Goal: Complete application form

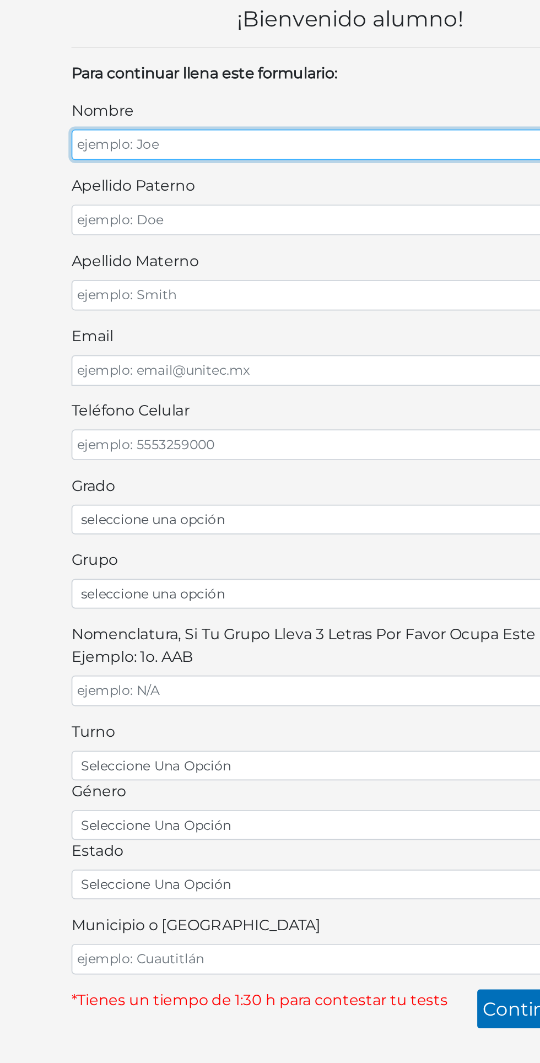
click at [201, 122] on input "nombre" at bounding box center [270, 122] width 331 height 18
type input "[PERSON_NAME]"
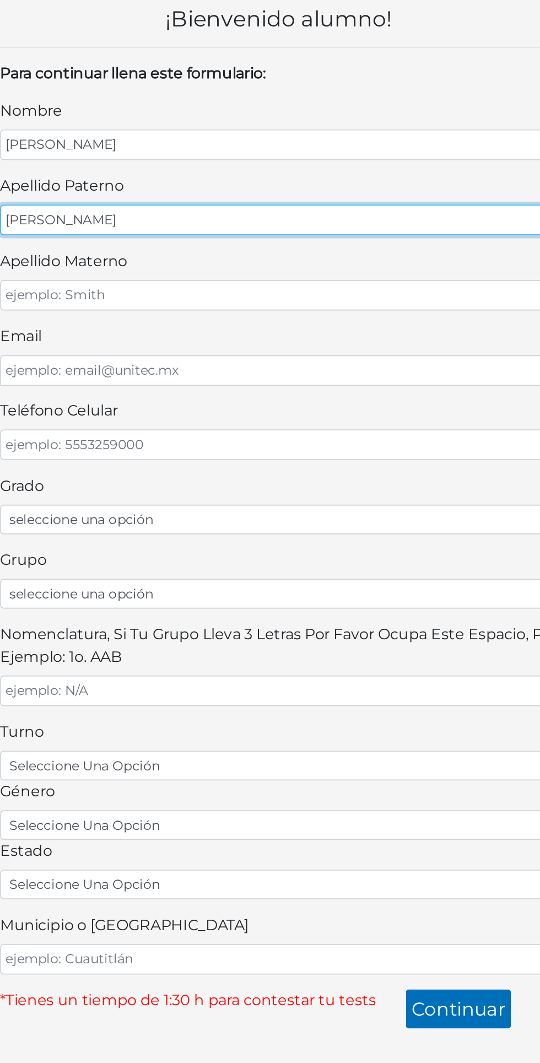
type input "[PERSON_NAME]"
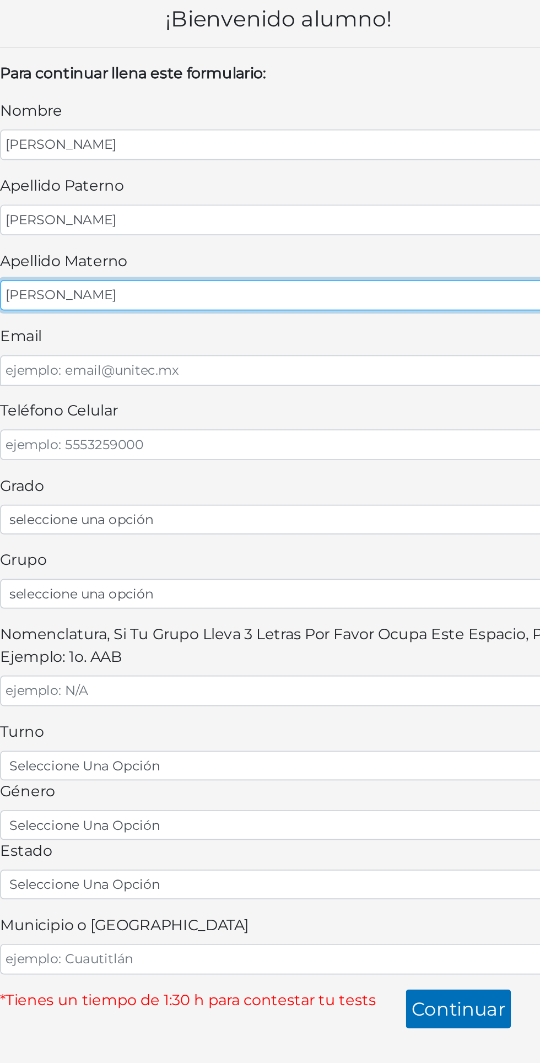
type input "[PERSON_NAME]"
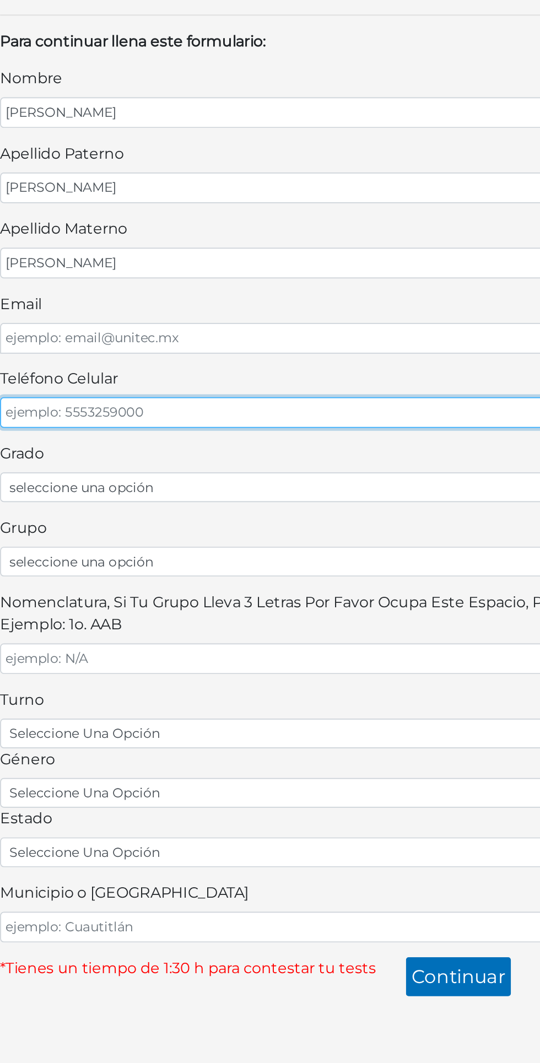
click at [267, 295] on input "teléfono celular" at bounding box center [270, 300] width 331 height 18
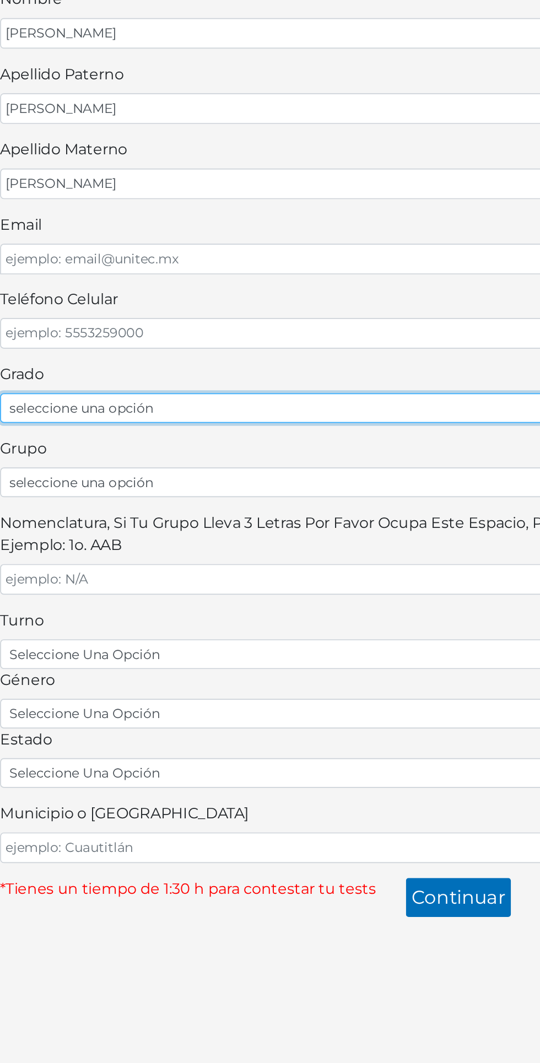
click at [293, 341] on select "seleccione una opción Primer grado Segundo grado Tercer grado Cuarto grado Quin…" at bounding box center [270, 345] width 331 height 18
click at [279, 342] on select "seleccione una opción Primer grado Segundo grado Tercer grado Cuarto grado Quin…" at bounding box center [270, 345] width 331 height 18
click at [279, 341] on select "seleccione una opción Primer grado Segundo grado Tercer grado Cuarto grado Quin…" at bounding box center [270, 345] width 331 height 18
select select "1ro"
click at [105, 336] on select "seleccione una opción Primer grado Segundo grado Tercer grado Cuarto grado Quin…" at bounding box center [270, 345] width 331 height 18
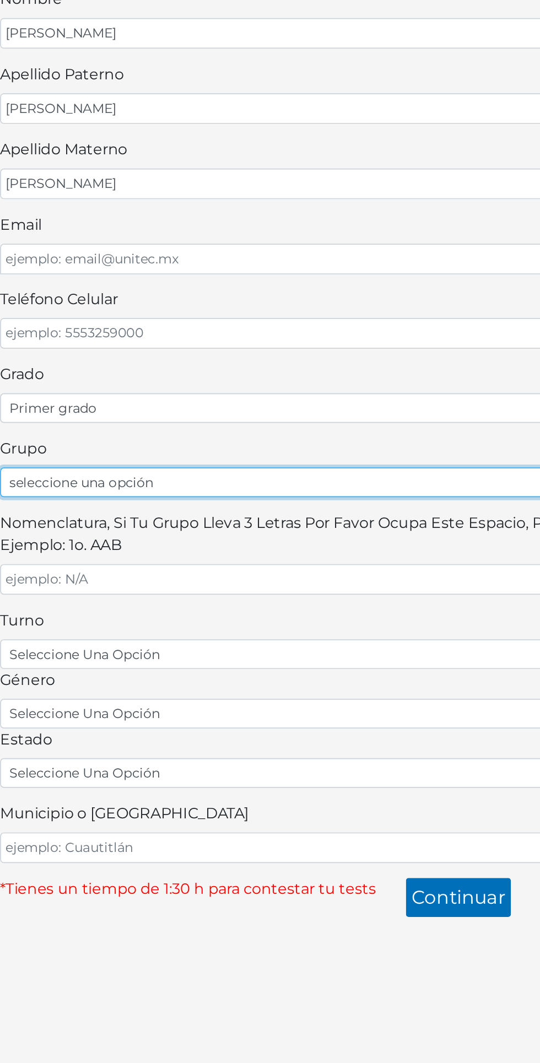
click at [294, 385] on select "seleccione una opción A B C D E F G H I J K L M N O P Q R S T U V W X Y Z" at bounding box center [270, 389] width 331 height 18
select select "B"
click at [105, 380] on select "seleccione una opción A B C D E F G H I J K L M N O P Q R S T U V W X Y Z" at bounding box center [270, 389] width 331 height 18
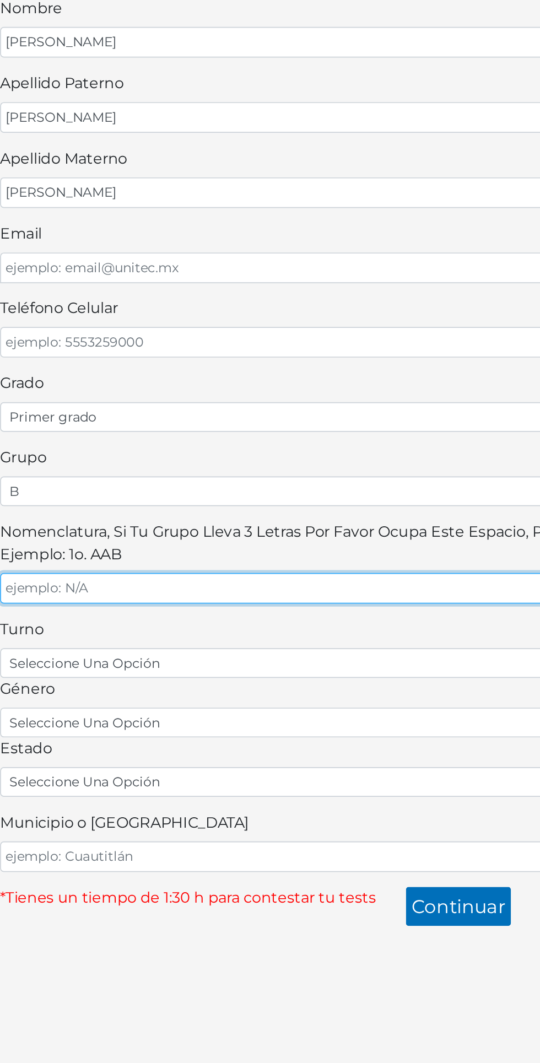
click at [266, 444] on input "Nomenclatura, si tu grupo lleva 3 letras por favor ocupa este espacio, por ejem…" at bounding box center [270, 446] width 331 height 18
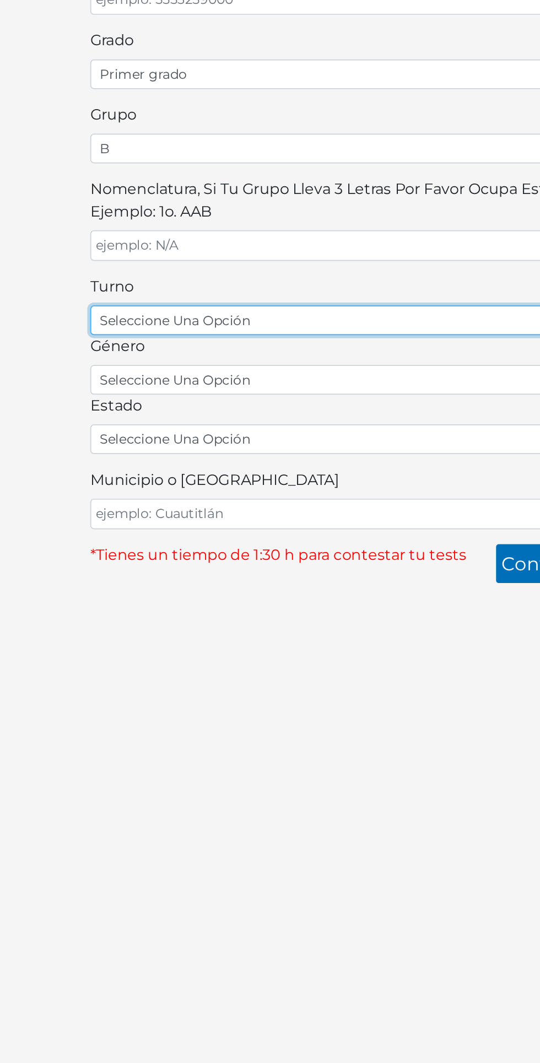
click at [253, 484] on select "seleccione una opción matutino vespertino" at bounding box center [270, 491] width 331 height 18
select select "matutino"
click at [105, 482] on select "seleccione una opción matutino vespertino" at bounding box center [270, 491] width 331 height 18
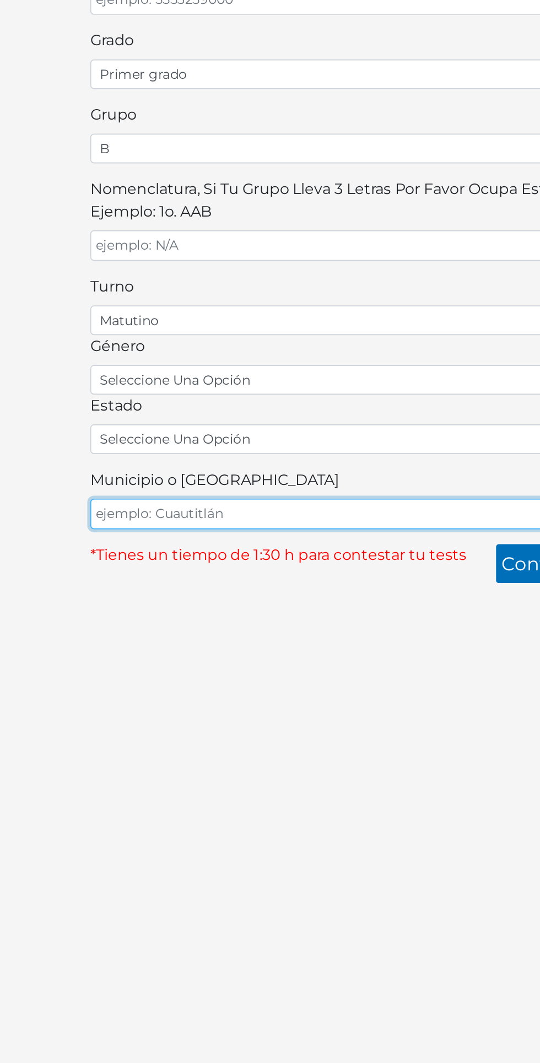
click at [230, 596] on input "Municipio o [GEOGRAPHIC_DATA]" at bounding box center [270, 605] width 331 height 18
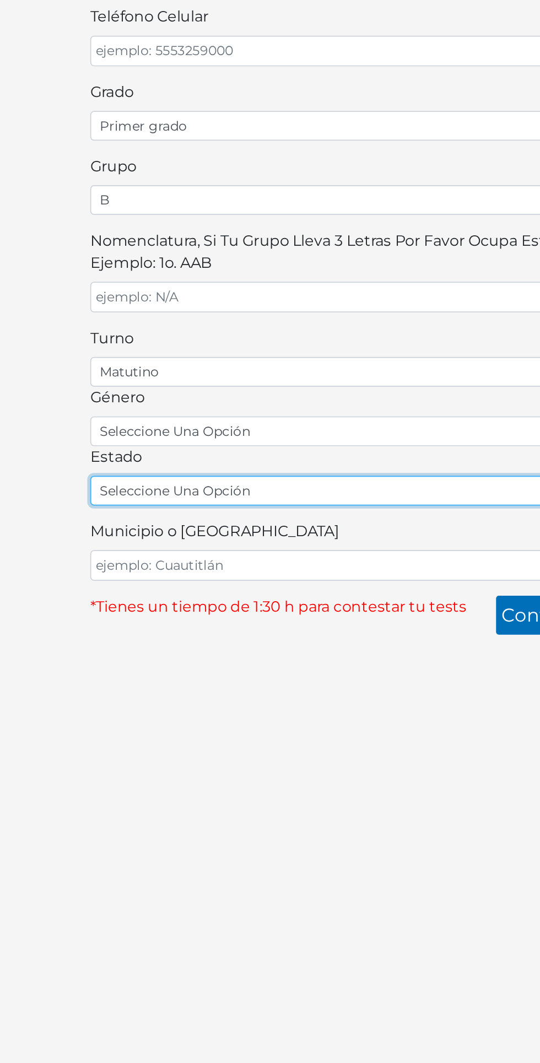
click at [206, 552] on select "seleccione una opción [GEOGRAPHIC_DATA] [GEOGRAPHIC_DATA][US_STATE] [GEOGRAPHIC…" at bounding box center [270, 561] width 331 height 18
select select "QUE"
click at [105, 552] on select "seleccione una opción [GEOGRAPHIC_DATA] [GEOGRAPHIC_DATA][US_STATE] [GEOGRAPHIC…" at bounding box center [270, 561] width 331 height 18
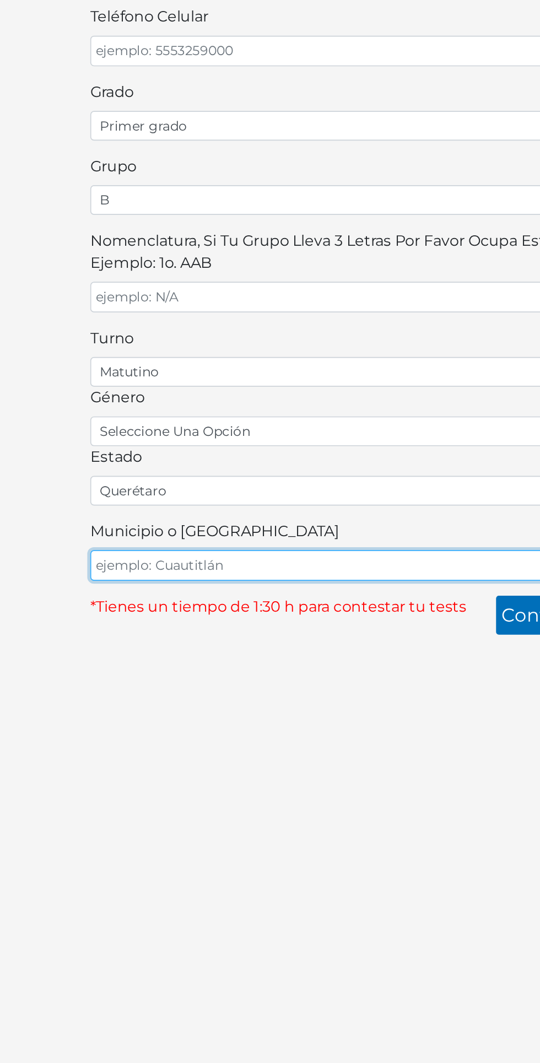
click at [133, 596] on input "Municipio o [GEOGRAPHIC_DATA]" at bounding box center [270, 605] width 331 height 18
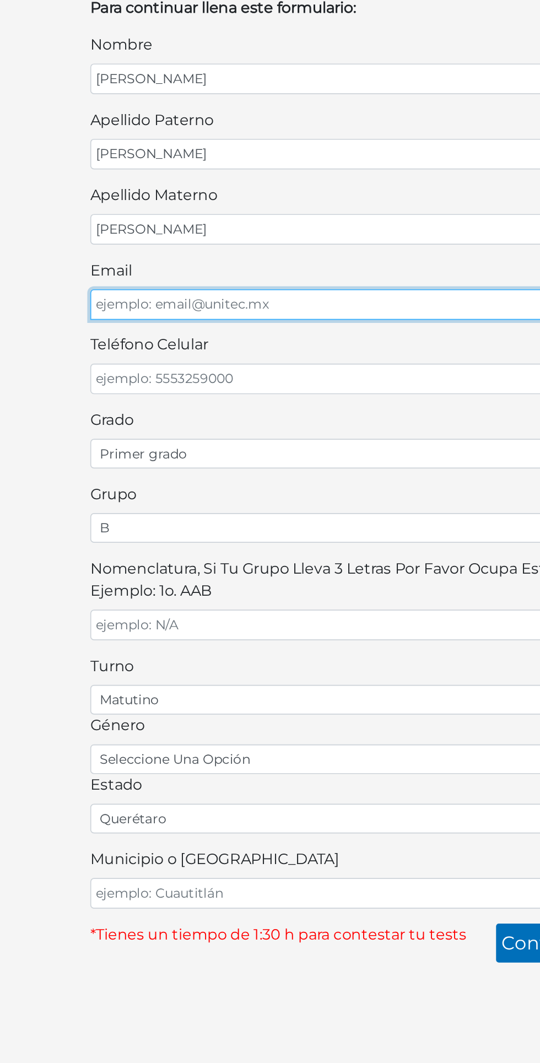
click at [164, 252] on input "email" at bounding box center [270, 256] width 331 height 18
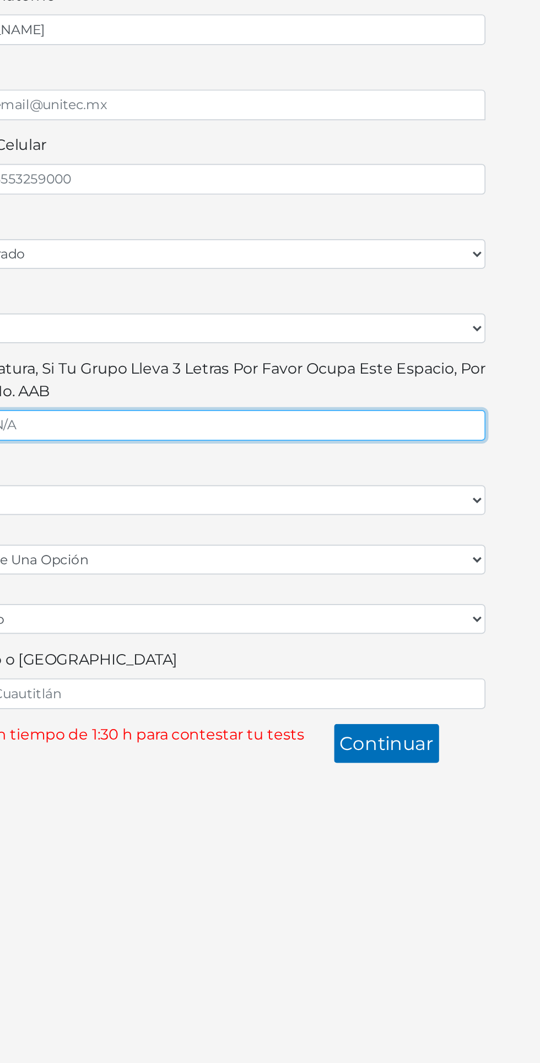
click at [281, 443] on input "Nomenclatura, si tu grupo lleva 3 letras por favor ocupa este espacio, por ejem…" at bounding box center [270, 446] width 331 height 18
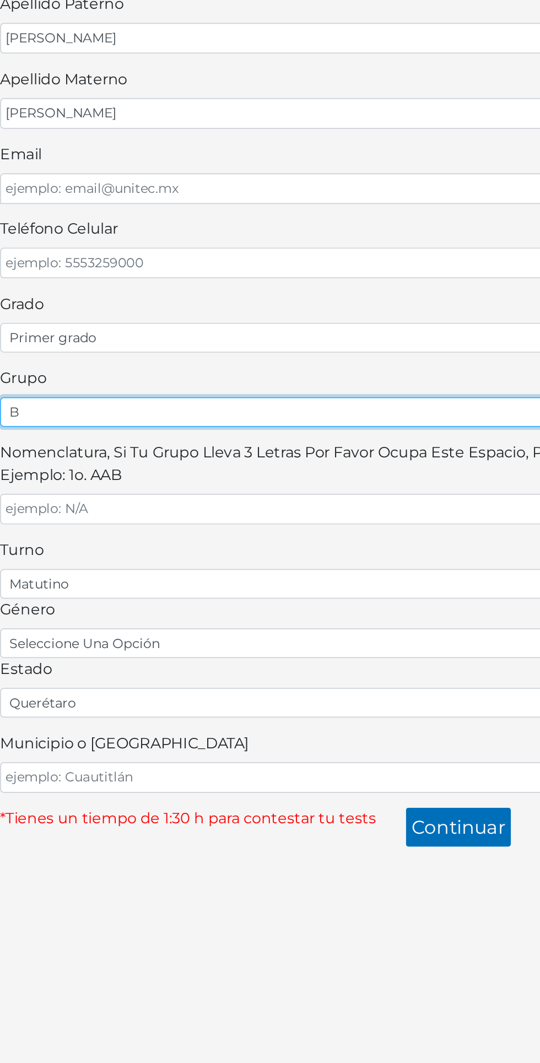
click at [236, 383] on select "seleccione una opción A B C D E F G H I J K L M N O P Q R S T U V W X Y Z" at bounding box center [270, 389] width 331 height 18
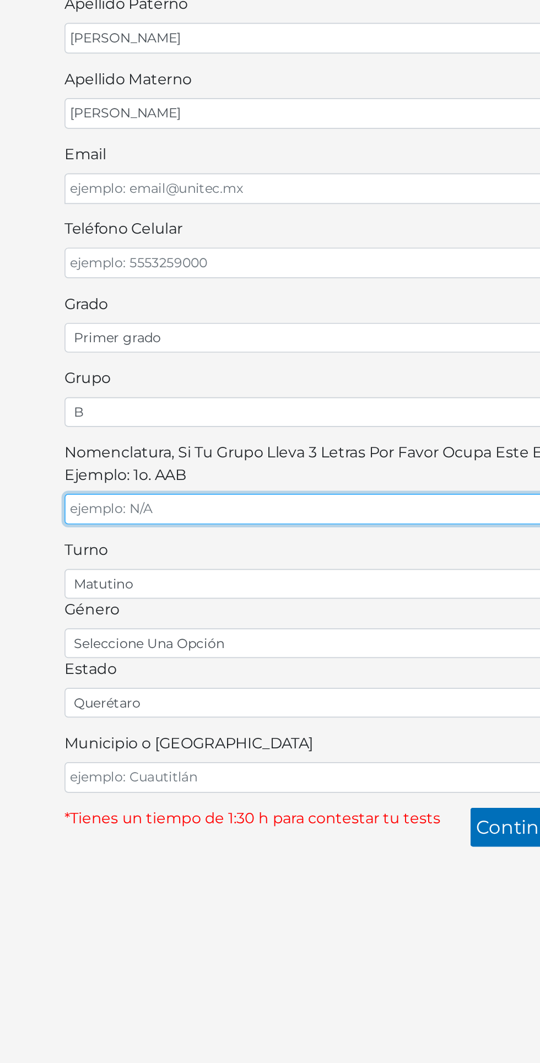
click at [213, 440] on input "Nomenclatura, si tu grupo lleva 3 letras por favor ocupa este espacio, por ejem…" at bounding box center [270, 446] width 331 height 18
type input "1TPIBM"
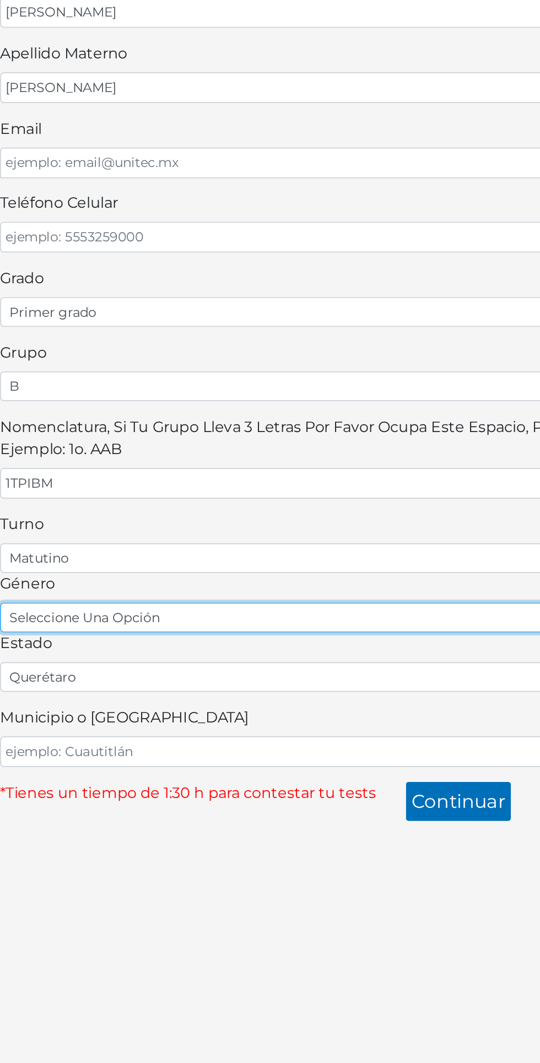
click at [346, 520] on select "seleccione una opción femenino masculino" at bounding box center [270, 526] width 331 height 18
select select "F"
click at [105, 517] on select "seleccione una opción femenino masculino" at bounding box center [270, 526] width 331 height 18
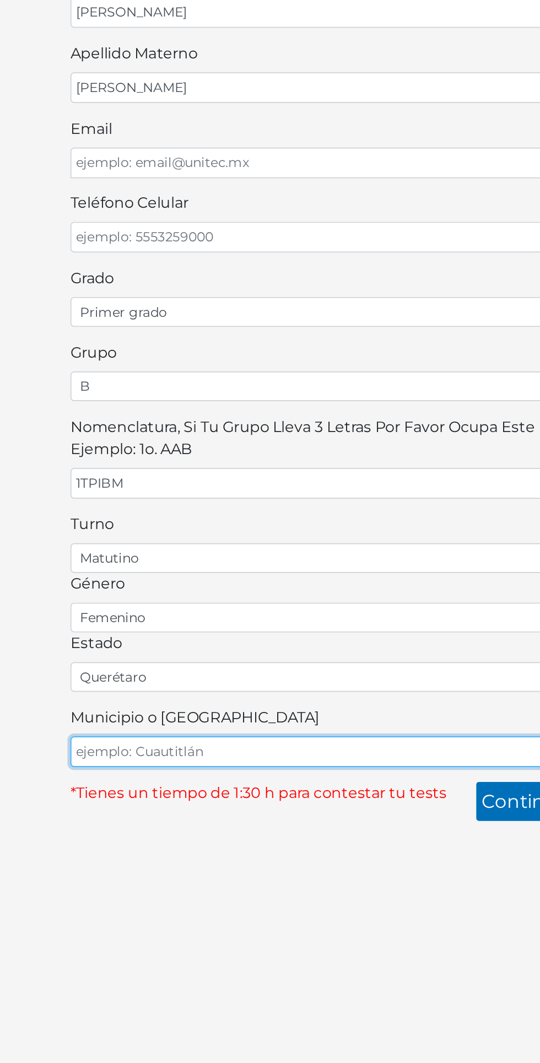
click at [289, 596] on input "Municipio o [GEOGRAPHIC_DATA]" at bounding box center [270, 605] width 331 height 18
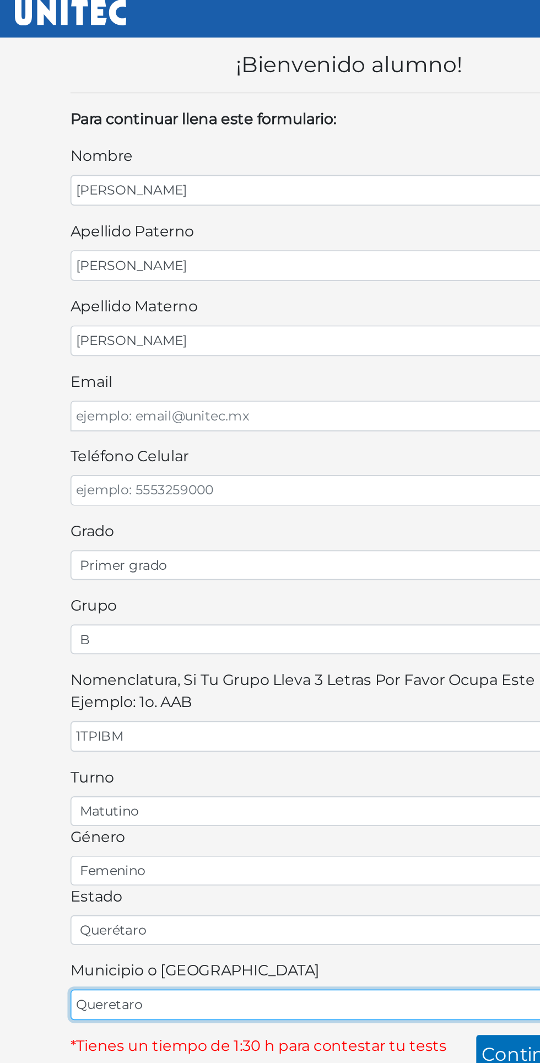
type input "Queretaro"
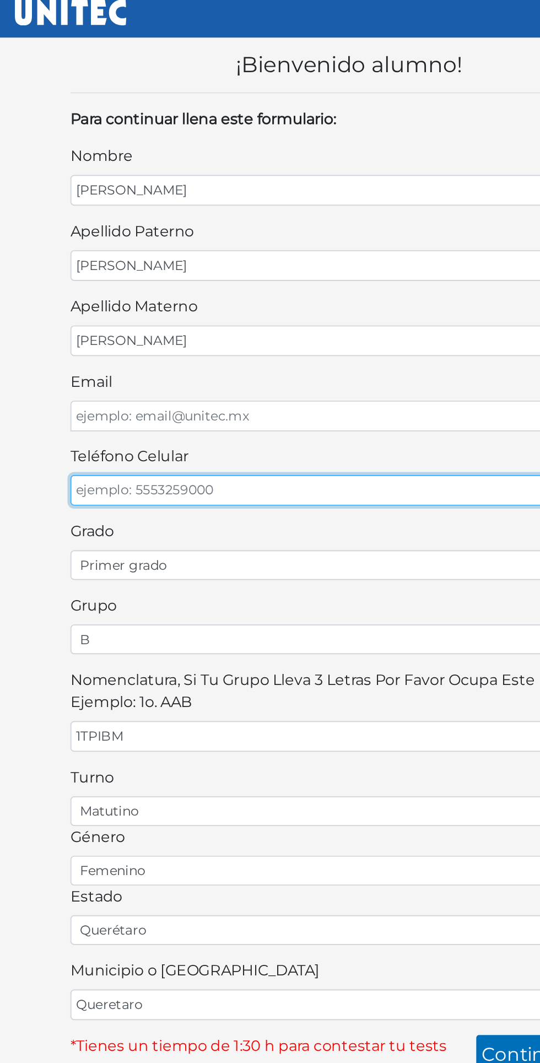
click at [257, 300] on input "teléfono celular" at bounding box center [270, 300] width 331 height 18
type input "4461279622"
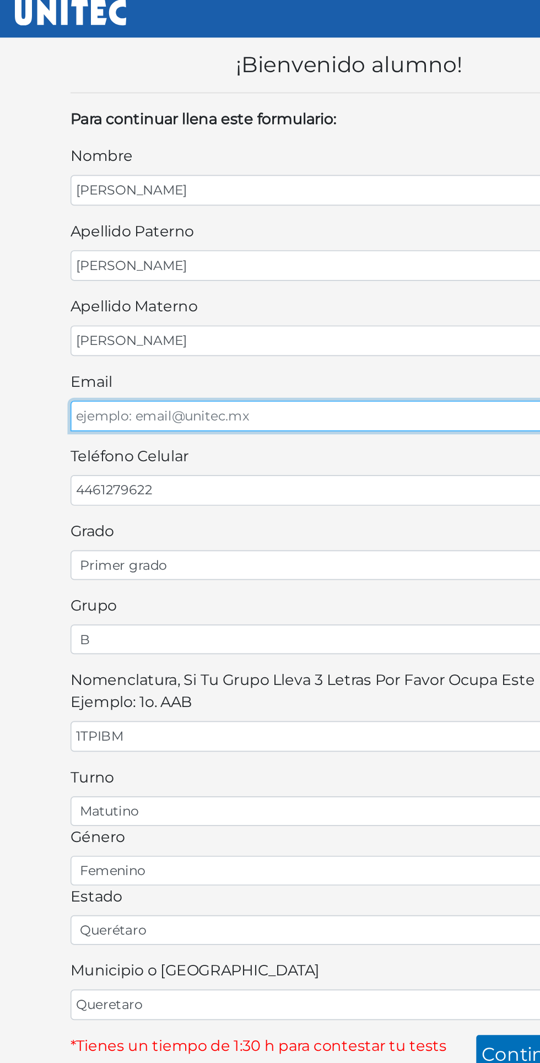
click at [314, 255] on input "email" at bounding box center [270, 256] width 331 height 18
click at [131, 250] on input "email" at bounding box center [270, 256] width 331 height 18
type input "1"
type input "[EMAIL_ADDRESS][DOMAIN_NAME]"
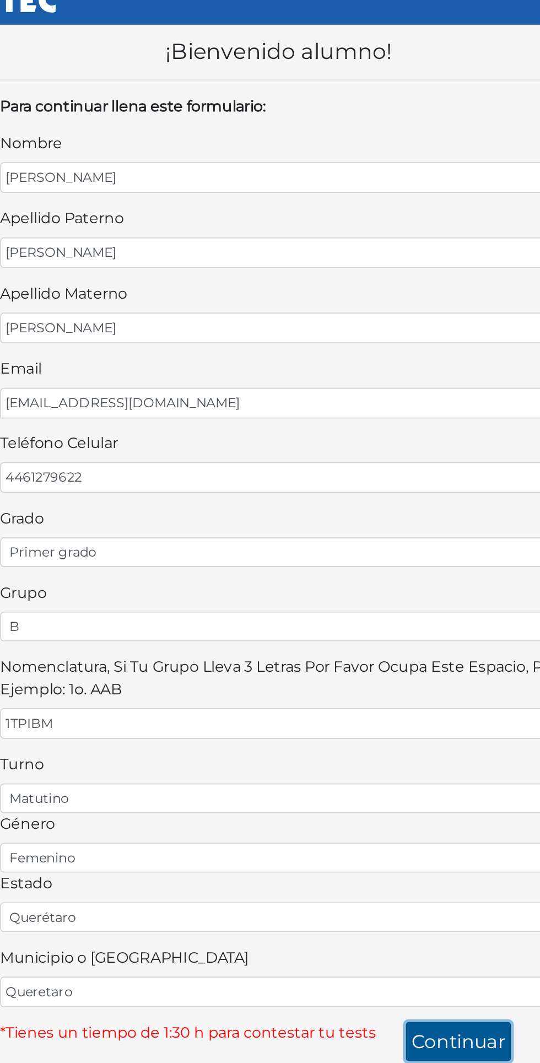
click at [379, 623] on button "continuar" at bounding box center [377, 634] width 62 height 23
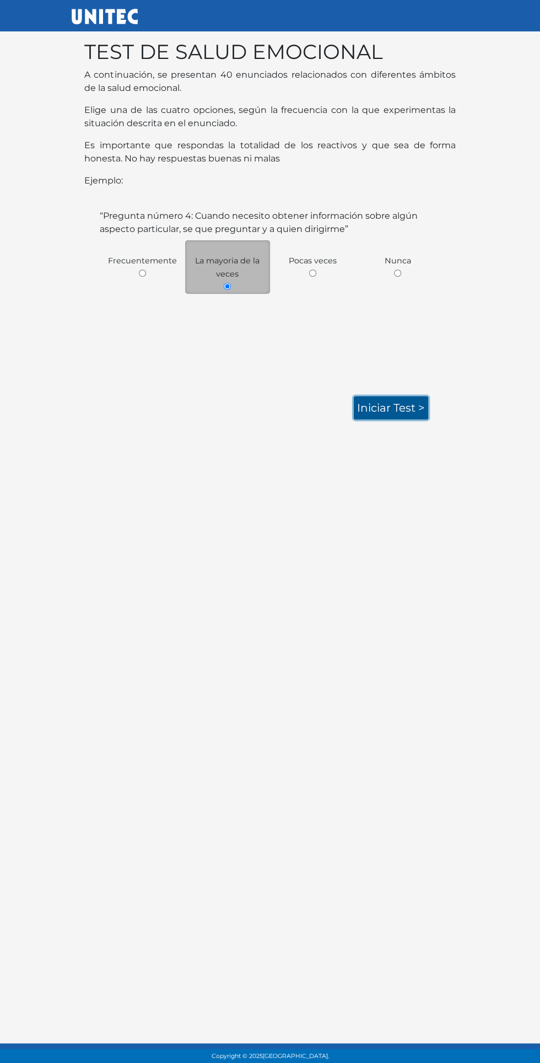
click at [398, 407] on link "Iniciar test >" at bounding box center [391, 407] width 74 height 23
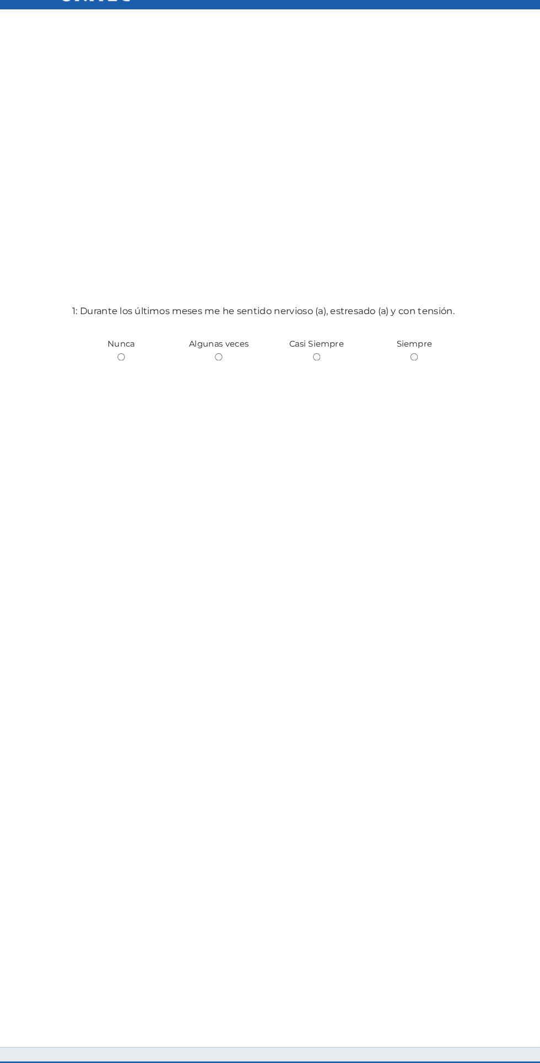
scroll to position [5, 0]
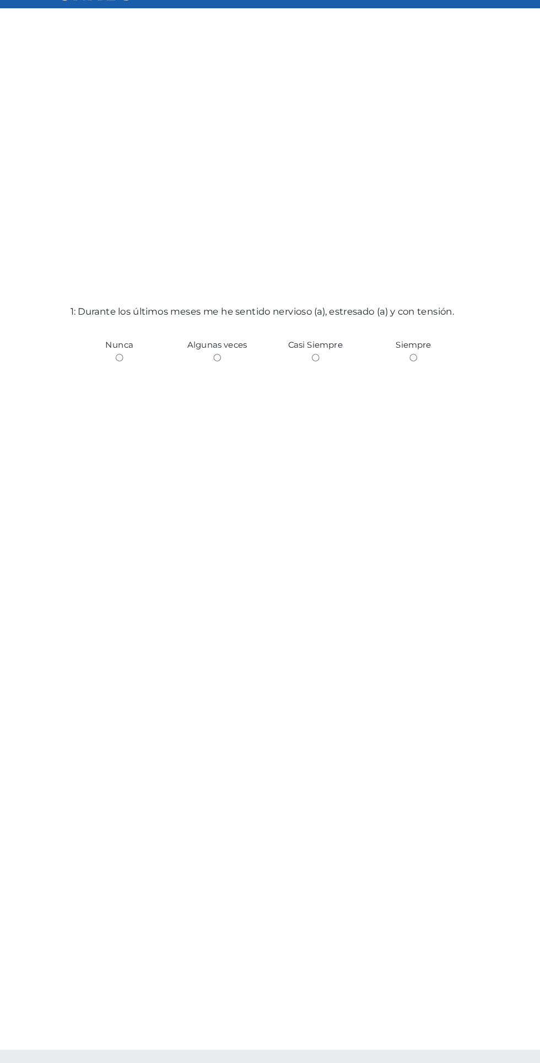
click at [213, 359] on span "Algunas veces" at bounding box center [223, 354] width 57 height 10
click at [222, 359] on span "Algunas veces" at bounding box center [223, 354] width 57 height 10
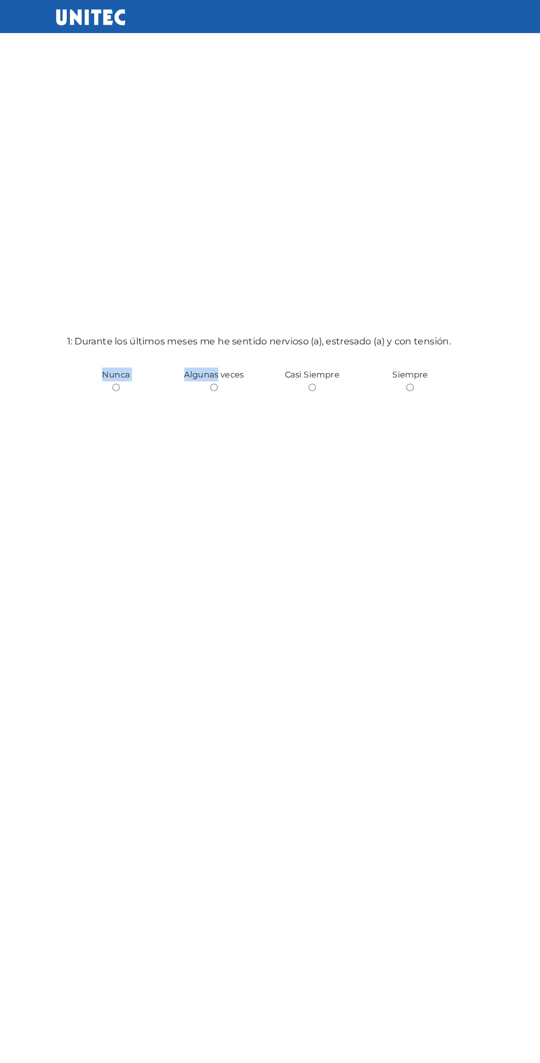
scroll to position [0, 0]
click at [267, 505] on div "1: Durante los últimos meses me he sentido nervioso (a), estresado (a) y con te…" at bounding box center [270, 586] width 380 height 1063
click at [223, 375] on input "radio" at bounding box center [222, 371] width 7 height 7
radio input "true"
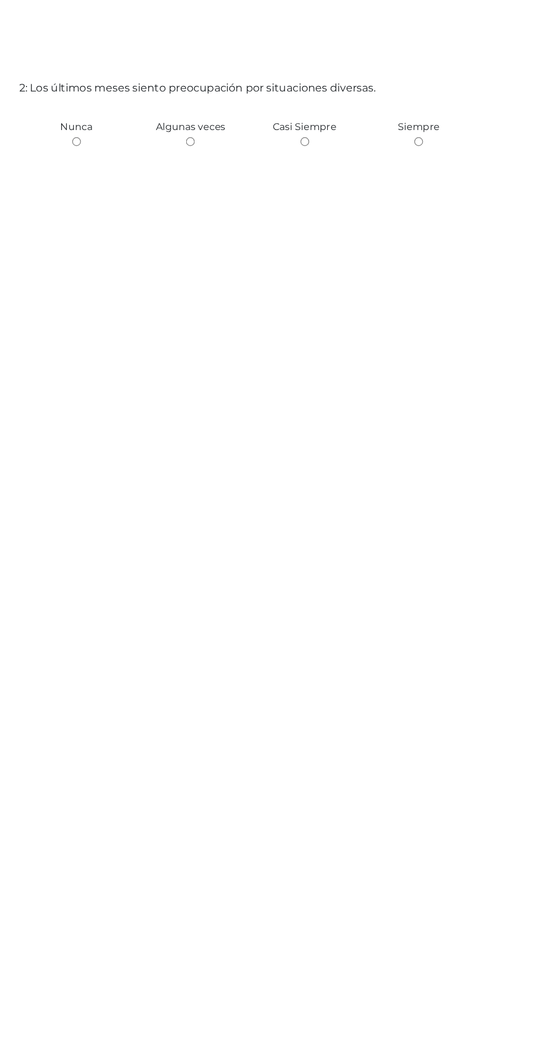
scroll to position [1218, 0]
click at [221, 219] on input "radio" at bounding box center [222, 215] width 7 height 7
radio input "true"
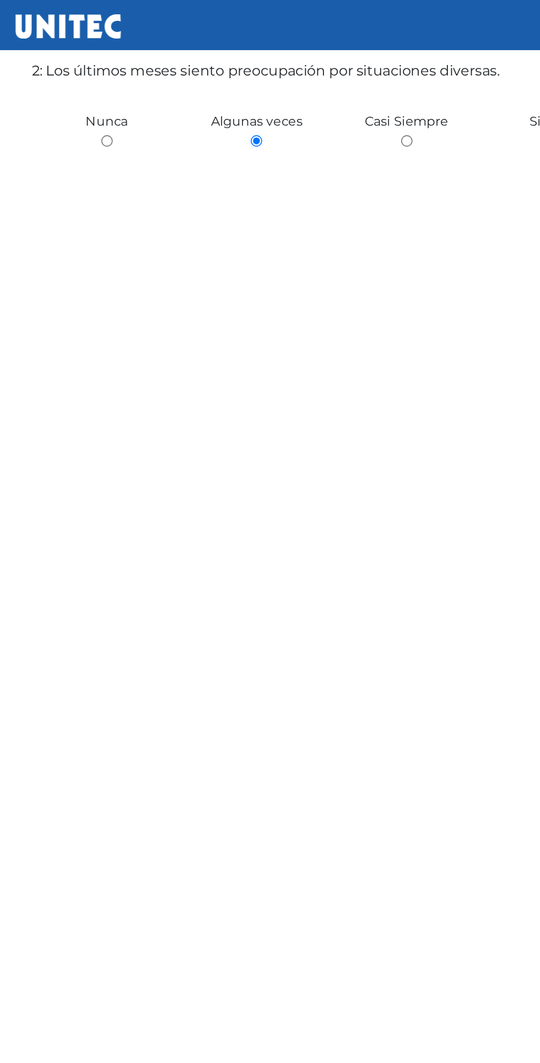
scroll to position [1346, 0]
click at [225, 81] on span "Algunas veces" at bounding box center [223, 76] width 57 height 10
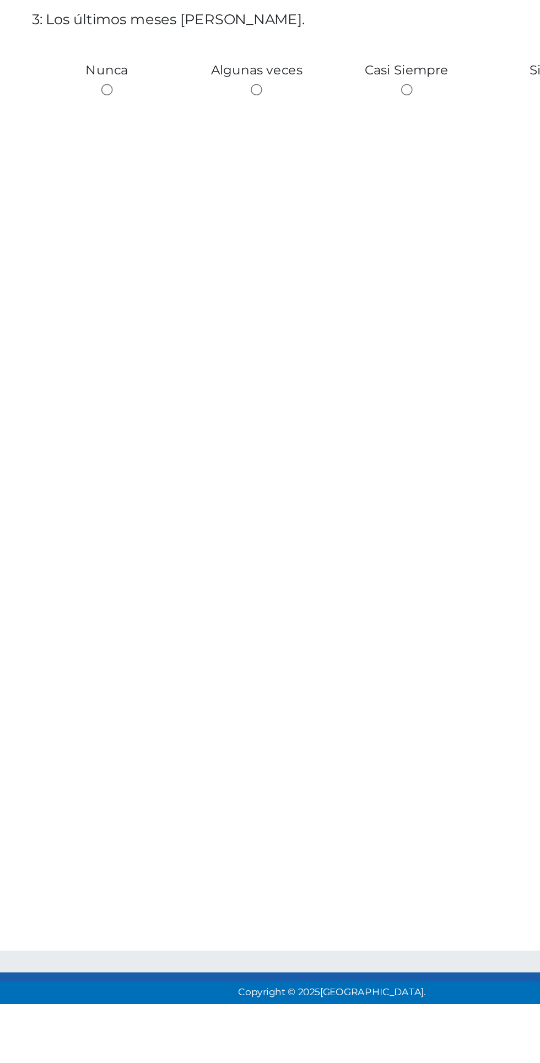
scroll to position [2010, 0]
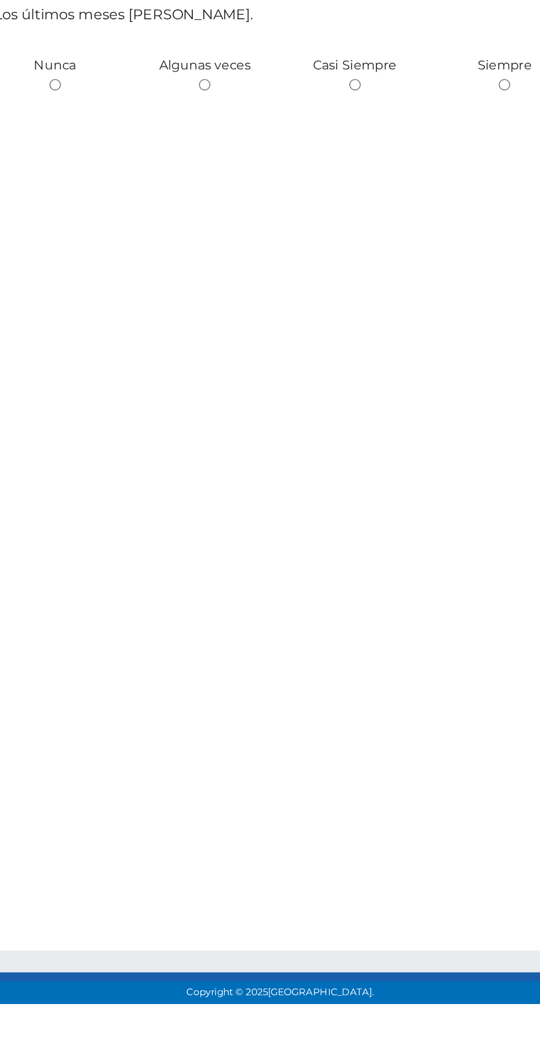
click at [222, 490] on input "radio" at bounding box center [222, 486] width 7 height 7
radio input "true"
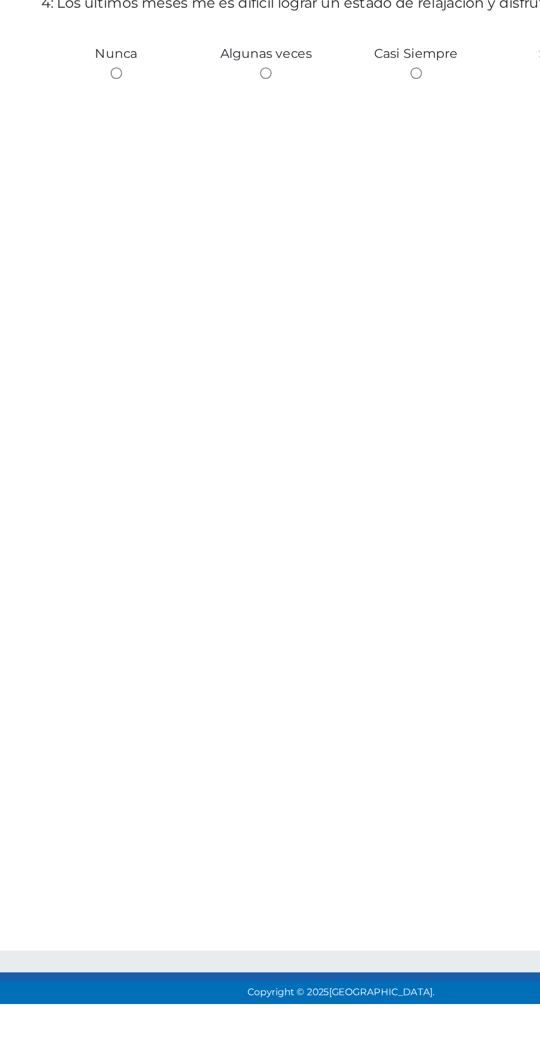
scroll to position [3080, 0]
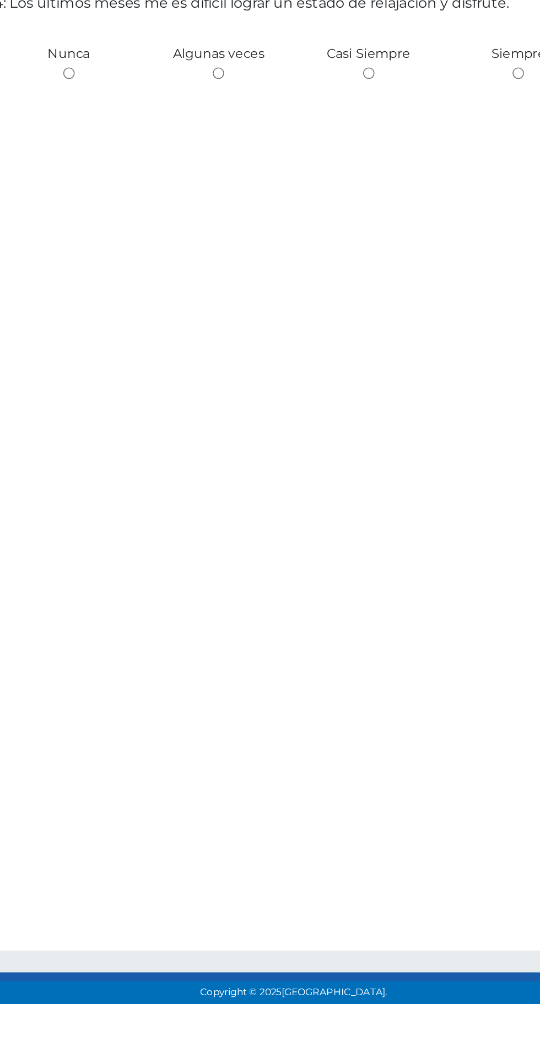
click at [132, 472] on span "Nunca" at bounding box center [129, 467] width 26 height 10
click at [128, 483] on input "radio" at bounding box center [129, 479] width 7 height 7
radio input "true"
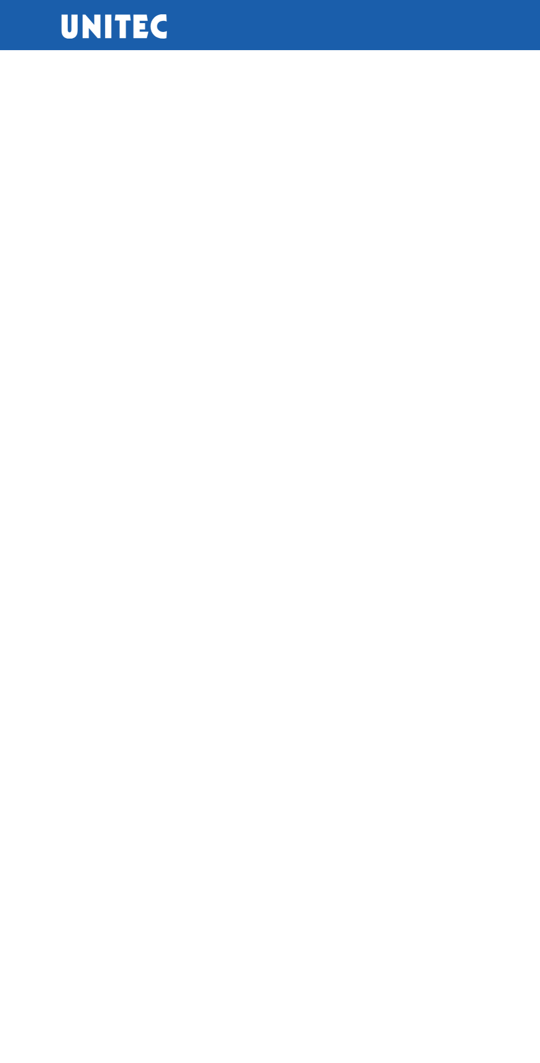
scroll to position [4761, 0]
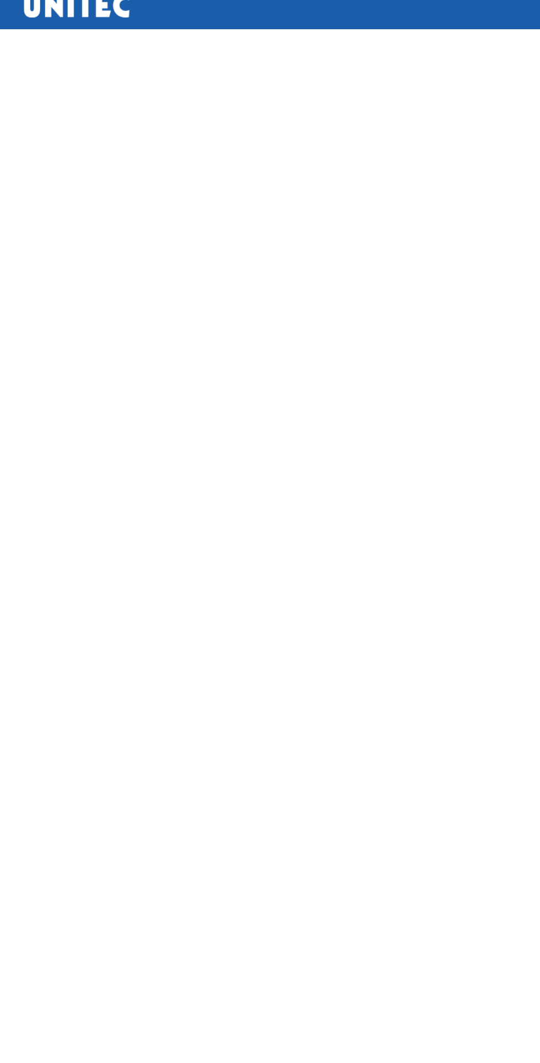
radio input "true"
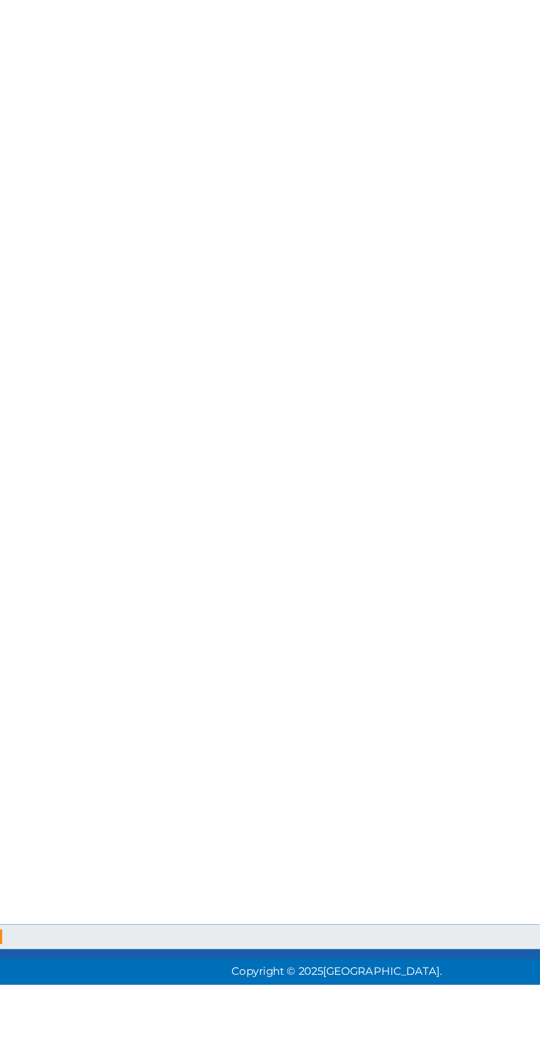
scroll to position [5351, 0]
click at [222, 339] on input "radio" at bounding box center [222, 335] width 7 height 7
radio input "true"
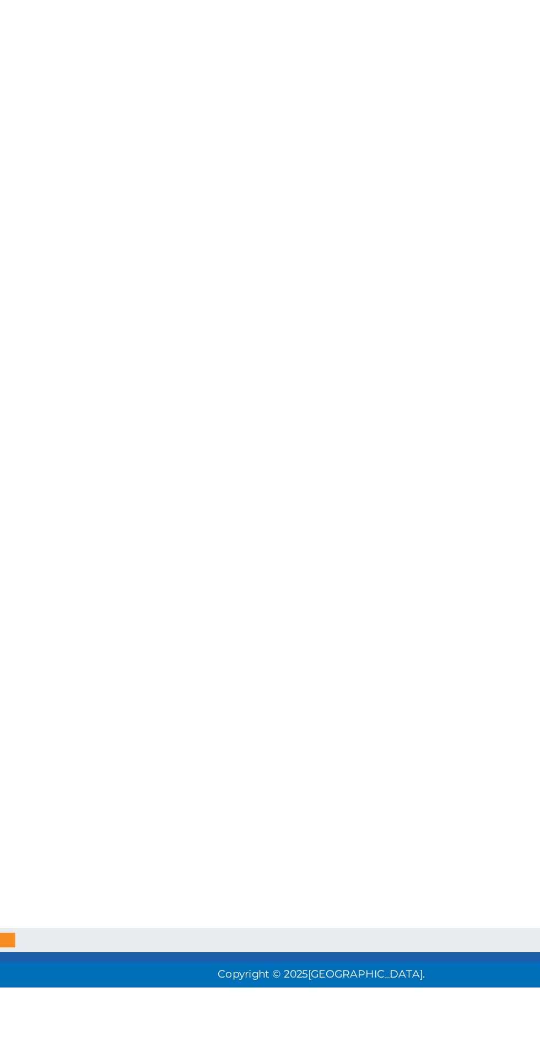
scroll to position [6652, 0]
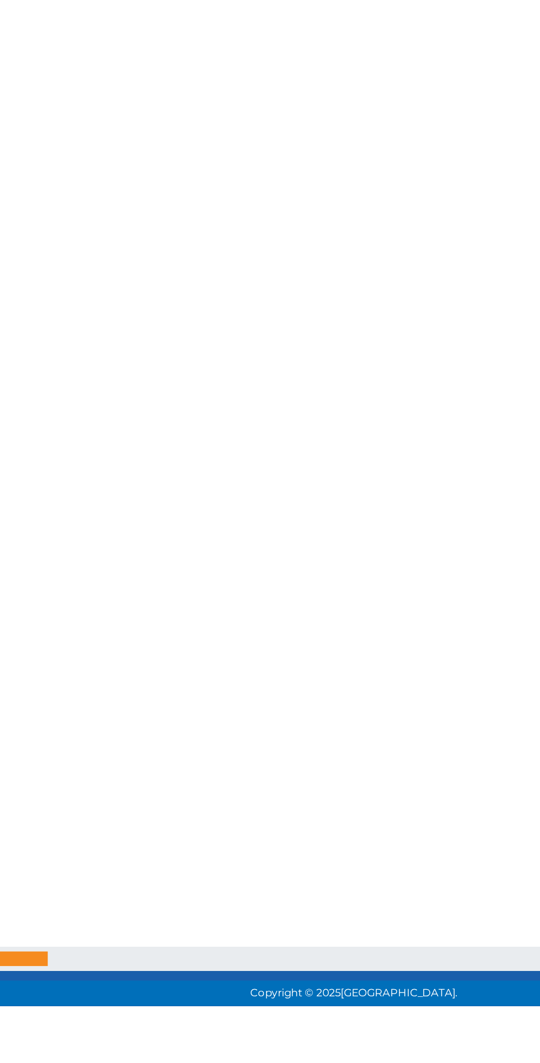
click at [223, 114] on input "radio" at bounding box center [222, 109] width 7 height 7
radio input "true"
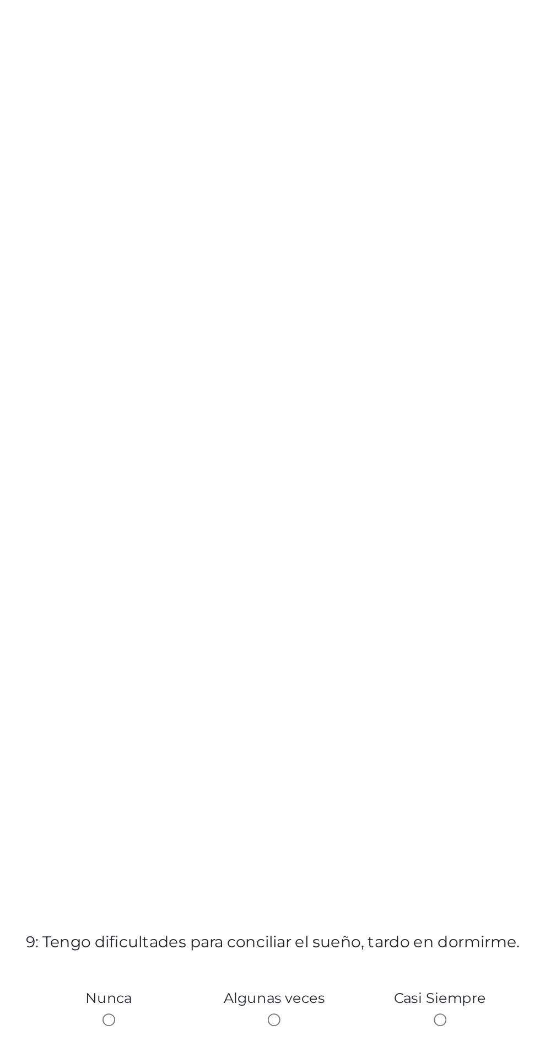
scroll to position [8203, 0]
radio input "true"
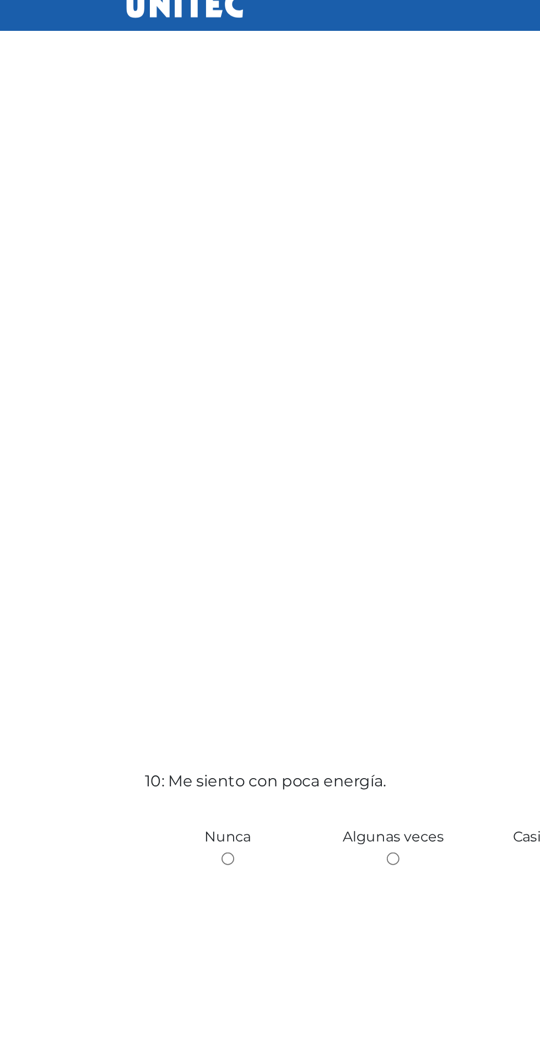
scroll to position [9414, 0]
